Goal: Task Accomplishment & Management: Use online tool/utility

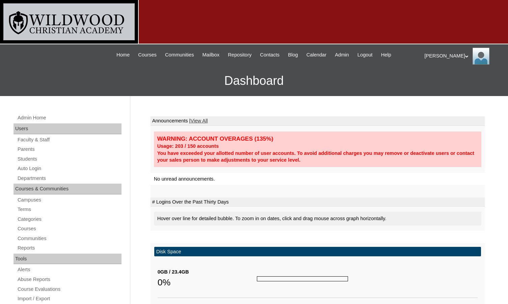
click at [21, 209] on link "Terms" at bounding box center [69, 209] width 105 height 8
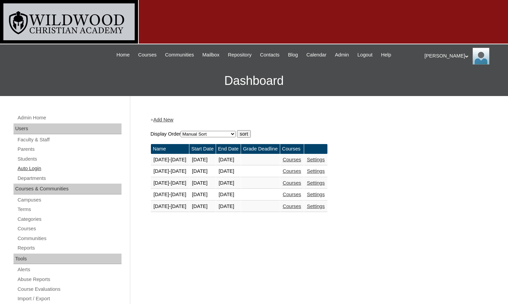
click at [42, 168] on link "Auto Login" at bounding box center [69, 168] width 105 height 8
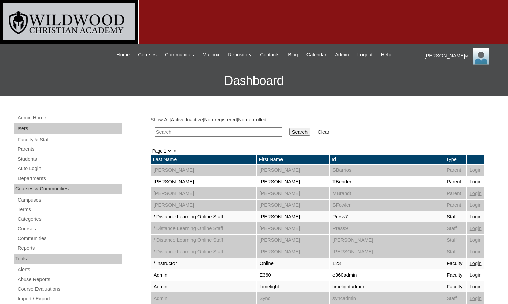
click at [231, 131] on input "text" at bounding box center [218, 131] width 127 height 9
type input "hohl"
click at [289, 128] on input "Search" at bounding box center [299, 131] width 21 height 7
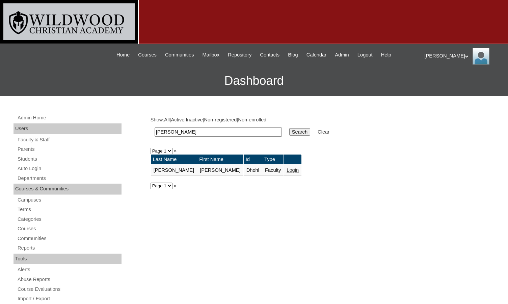
click at [287, 172] on link "Login" at bounding box center [293, 169] width 12 height 5
